Goal: Find specific page/section: Find specific page/section

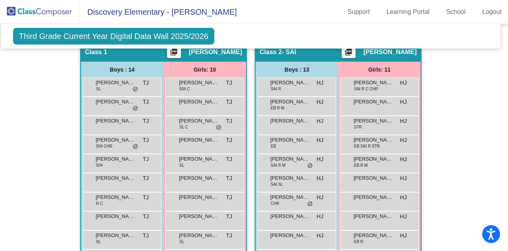
scroll to position [159, 3]
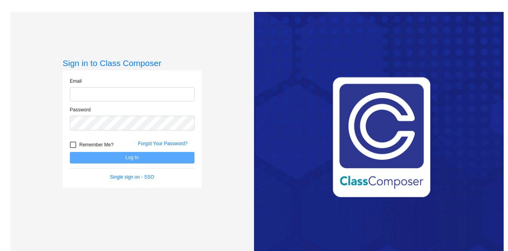
type input "[PERSON_NAME][EMAIL_ADDRESS][PERSON_NAME][DOMAIN_NAME]"
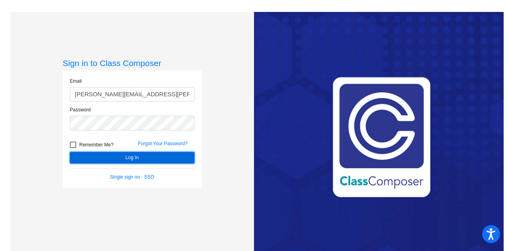
click at [139, 156] on button "Log In" at bounding box center [132, 158] width 125 height 12
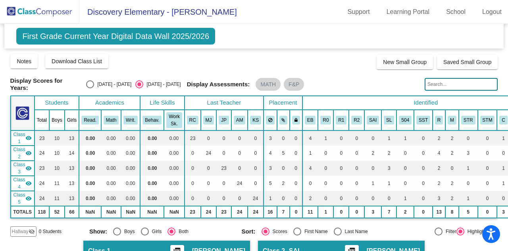
click at [21, 13] on img at bounding box center [39, 11] width 79 height 23
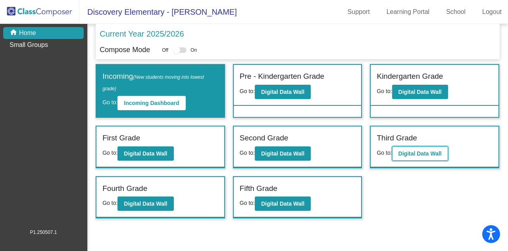
click at [400, 155] on b "Digital Data Wall" at bounding box center [420, 153] width 43 height 6
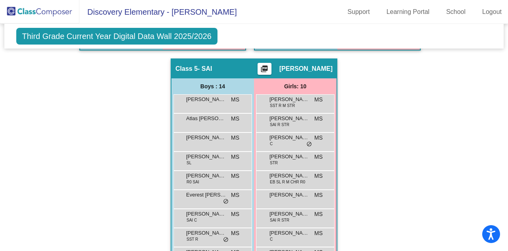
scroll to position [794, 0]
